Goal: Information Seeking & Learning: Learn about a topic

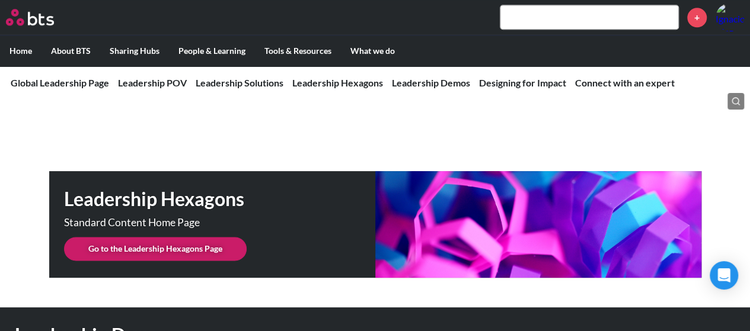
scroll to position [3012, 0]
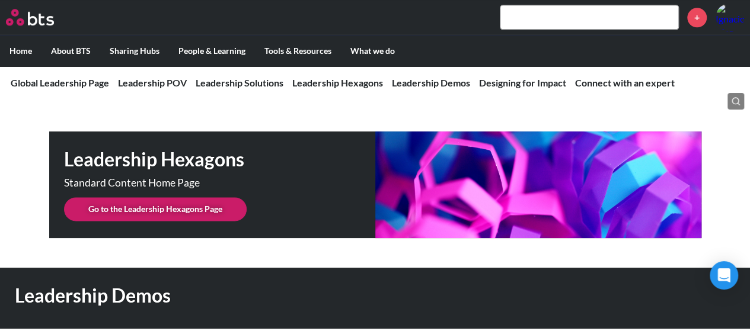
click at [150, 197] on link "Go to the Leadership Hexagons Page" at bounding box center [155, 209] width 183 height 24
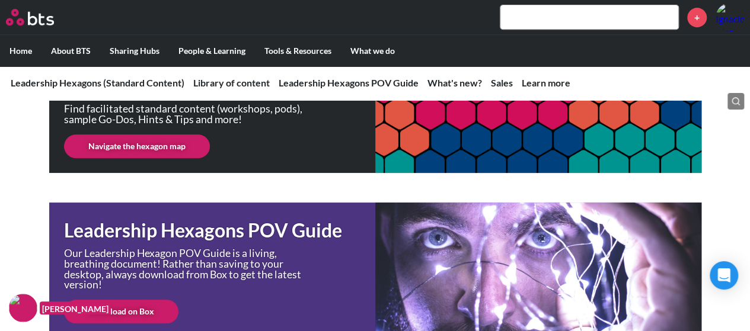
scroll to position [261, 0]
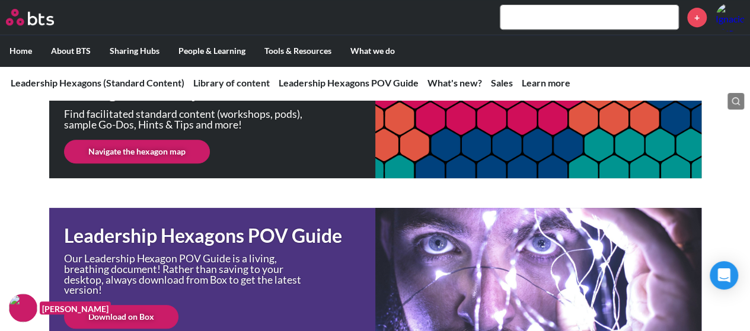
click at [143, 147] on link "Navigate the hexagon map" at bounding box center [137, 152] width 146 height 24
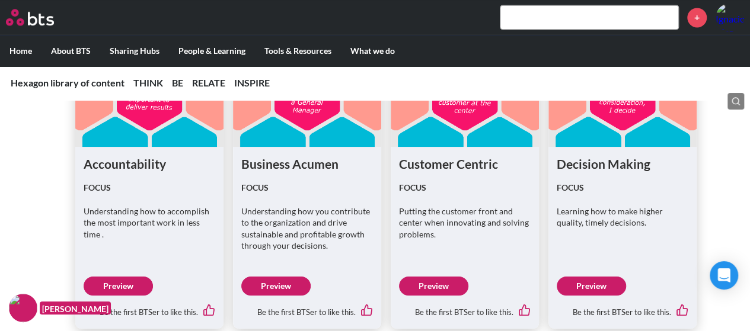
scroll to position [925, 0]
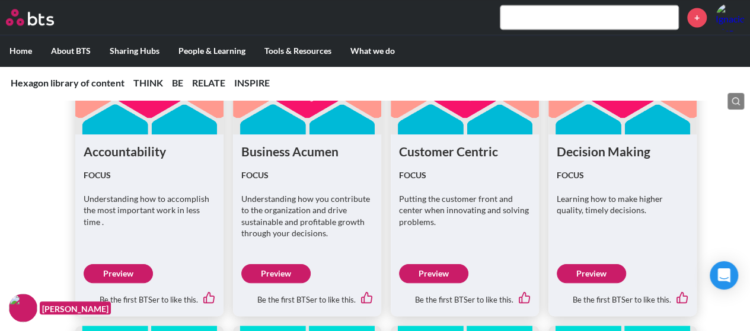
click at [585, 276] on link "Preview" at bounding box center [591, 273] width 69 height 19
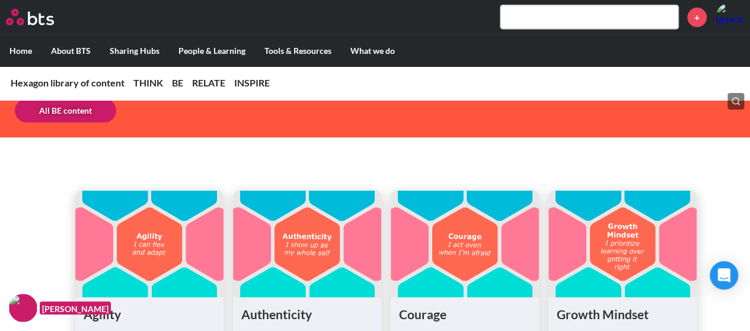
scroll to position [1850, 0]
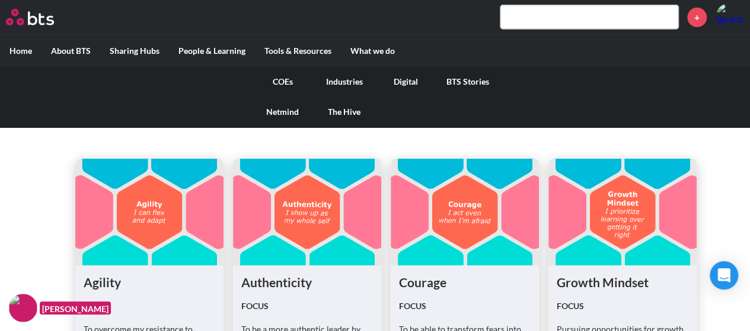
click at [286, 78] on link "COEs" at bounding box center [283, 81] width 62 height 31
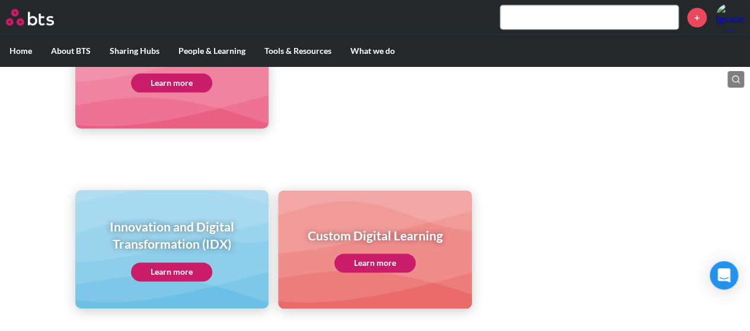
scroll to position [719, 0]
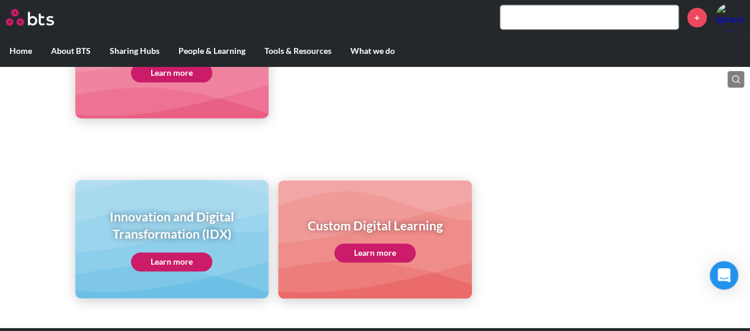
click at [184, 261] on link "Learn more" at bounding box center [171, 262] width 81 height 19
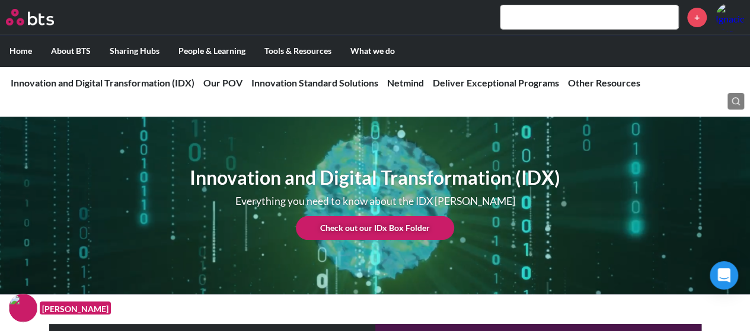
click at [393, 228] on link "Check out our IDx Box Folder" at bounding box center [375, 228] width 158 height 24
click at [535, 18] on input "text" at bounding box center [589, 17] width 178 height 24
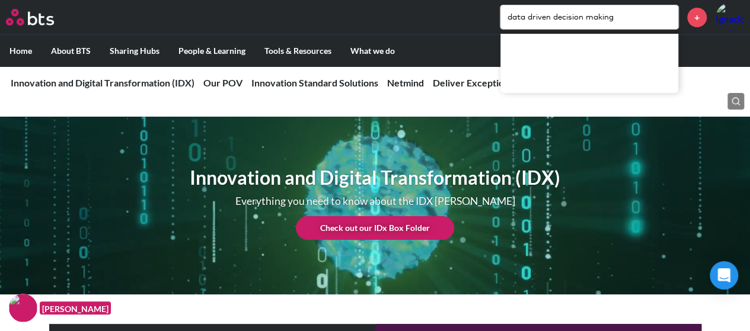
type input "data driven decision making"
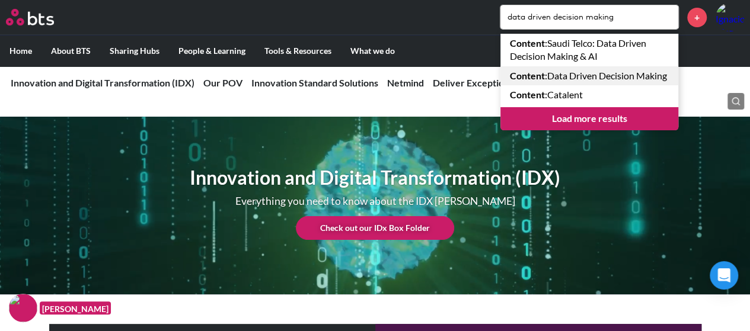
click at [547, 80] on link "Content : Data Driven Decision Making" at bounding box center [589, 75] width 178 height 19
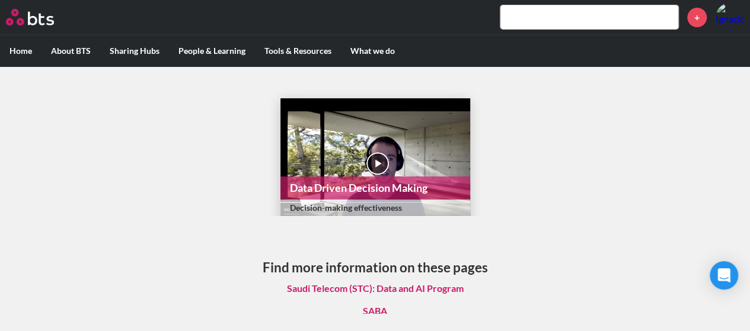
scroll to position [38, 0]
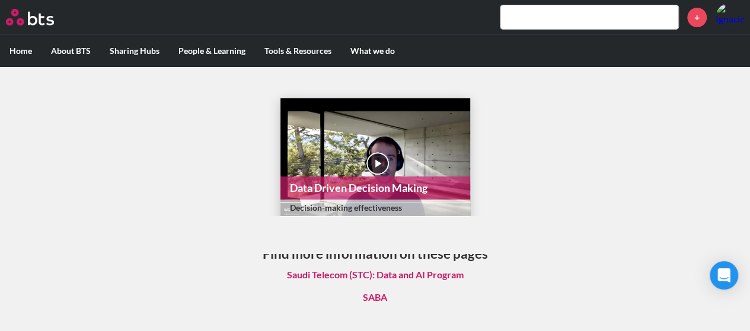
click at [371, 296] on link "SABA" at bounding box center [374, 297] width 43 height 23
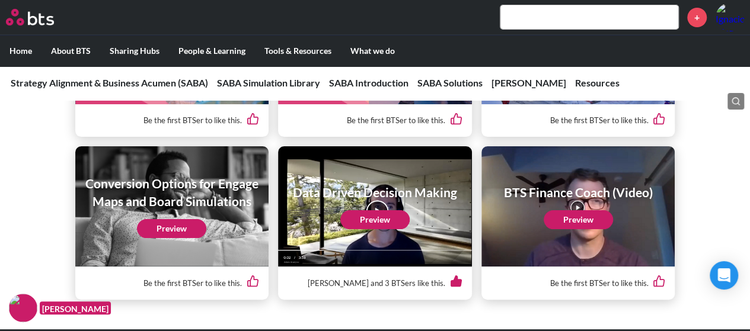
scroll to position [2268, 0]
